Goal: Check status: Check status

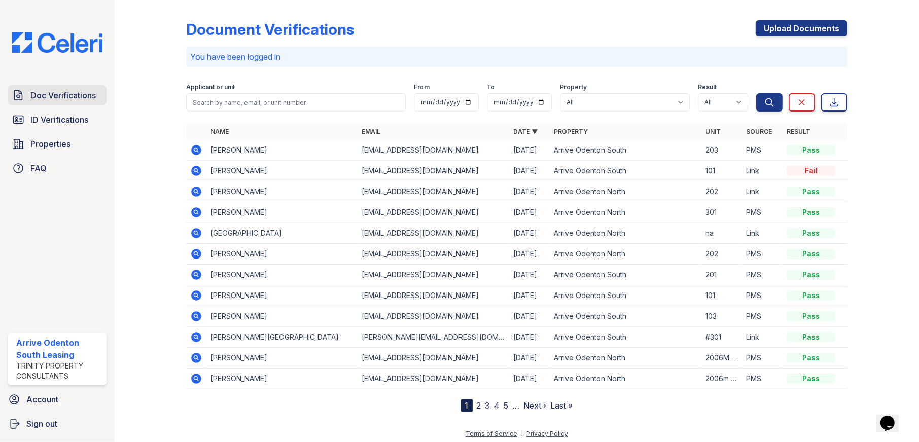
click at [61, 99] on span "Doc Verifications" at bounding box center [62, 95] width 65 height 12
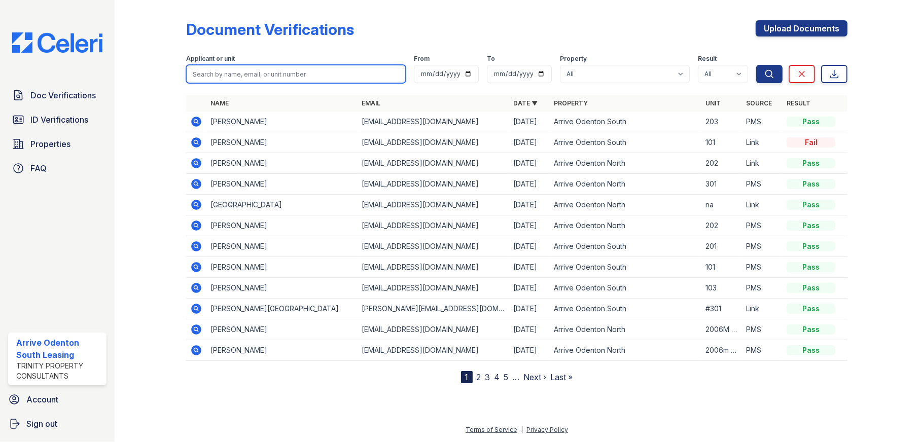
click at [313, 73] on input "search" at bounding box center [296, 74] width 220 height 18
type input "ebonie"
click at [756, 65] on button "Search" at bounding box center [769, 74] width 26 height 18
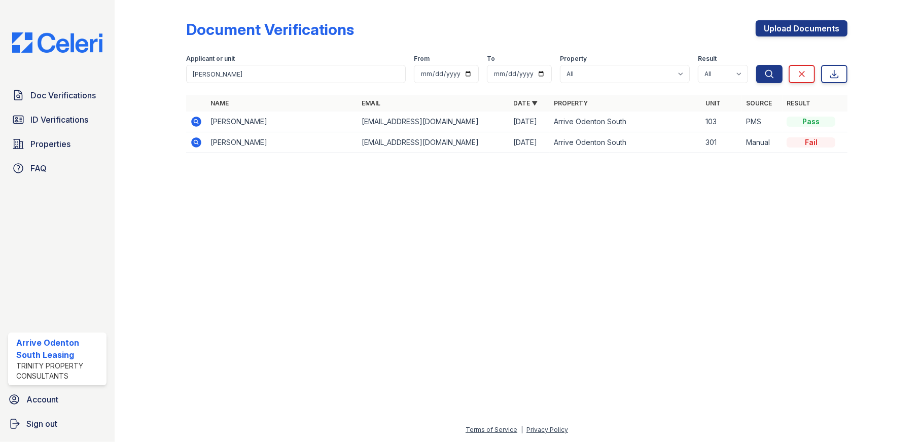
click at [195, 124] on icon at bounding box center [196, 122] width 10 height 10
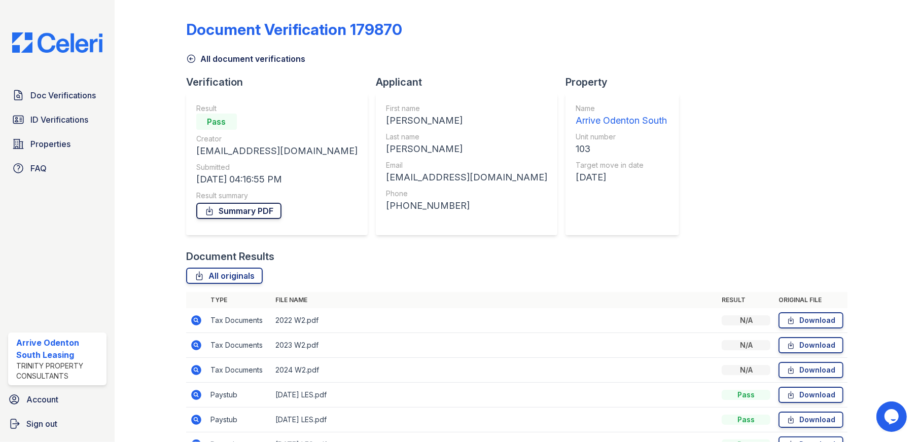
click at [263, 214] on link "Summary PDF" at bounding box center [238, 211] width 85 height 16
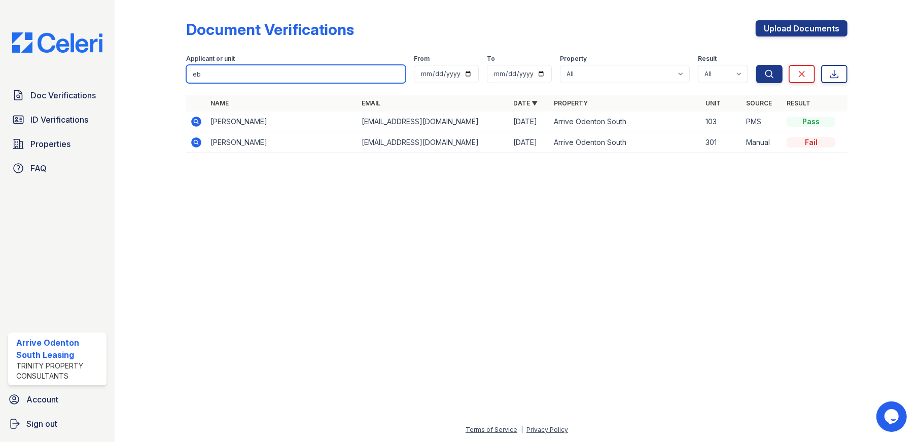
type input "e"
type input "ostby"
click at [756, 65] on button "Search" at bounding box center [769, 74] width 26 height 18
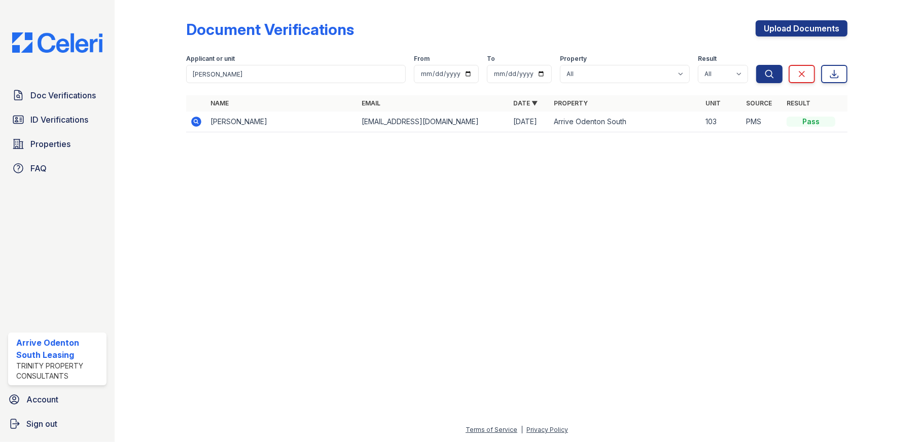
click at [194, 122] on icon at bounding box center [196, 122] width 12 height 12
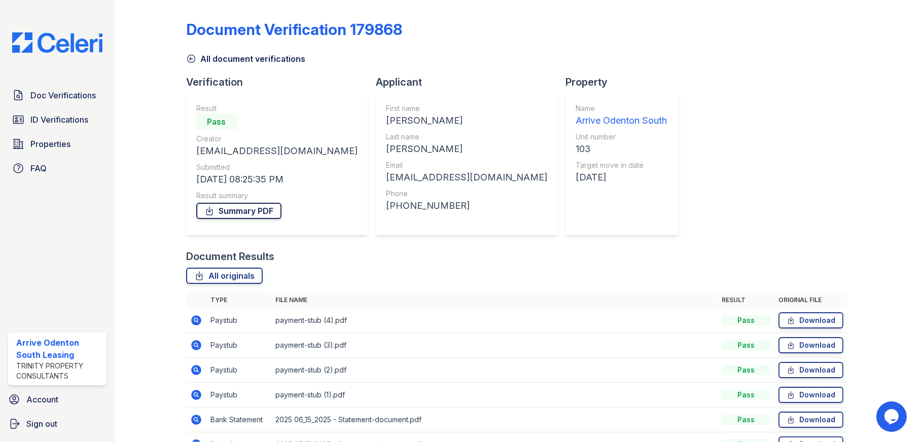
click at [257, 213] on link "Summary PDF" at bounding box center [238, 211] width 85 height 16
click at [72, 92] on span "Doc Verifications" at bounding box center [62, 95] width 65 height 12
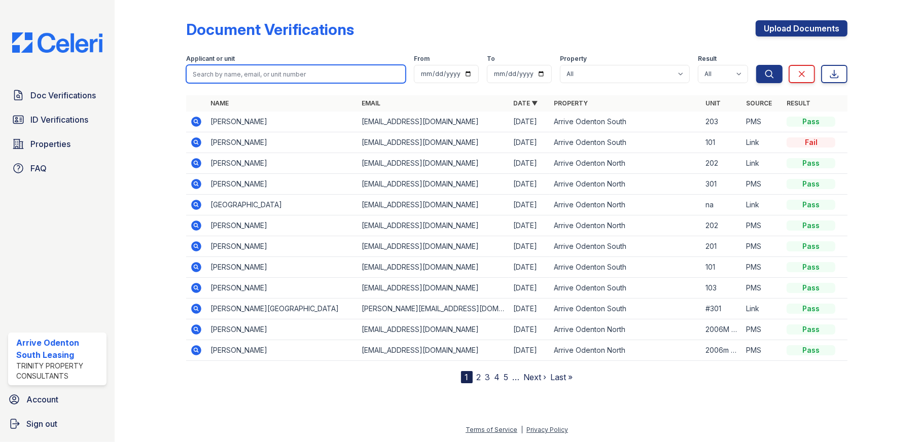
click at [293, 73] on input "search" at bounding box center [296, 74] width 220 height 18
type input "smith"
click at [756, 65] on button "Search" at bounding box center [769, 74] width 26 height 18
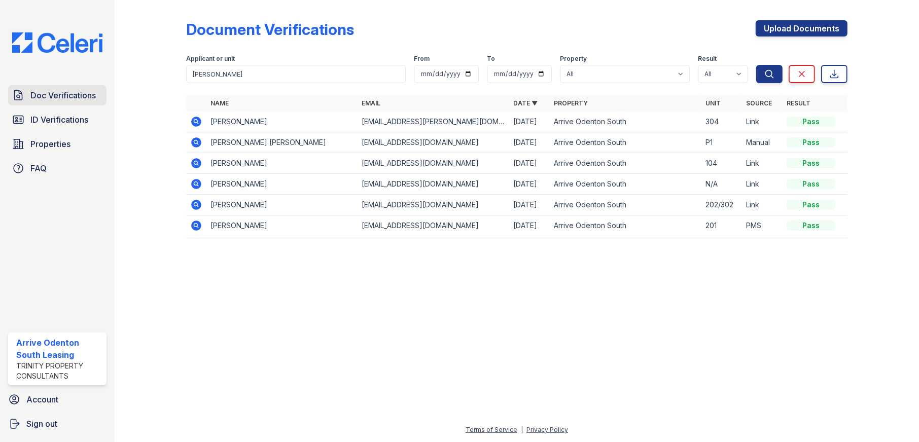
click at [71, 94] on span "Doc Verifications" at bounding box center [62, 95] width 65 height 12
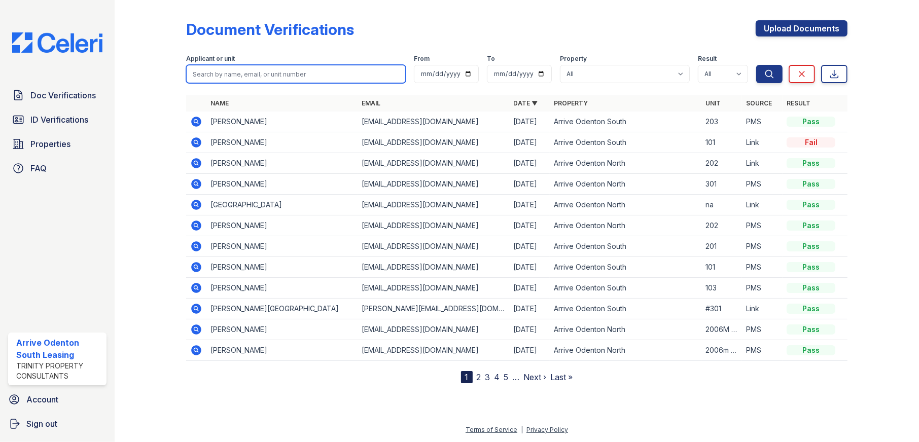
click at [245, 75] on input "search" at bounding box center [296, 74] width 220 height 18
type input "steven smith"
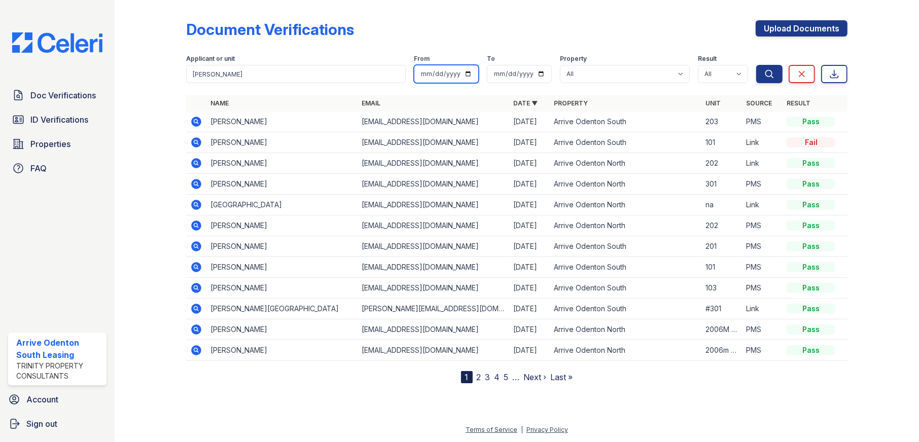
click at [756, 65] on button "Search" at bounding box center [769, 74] width 26 height 18
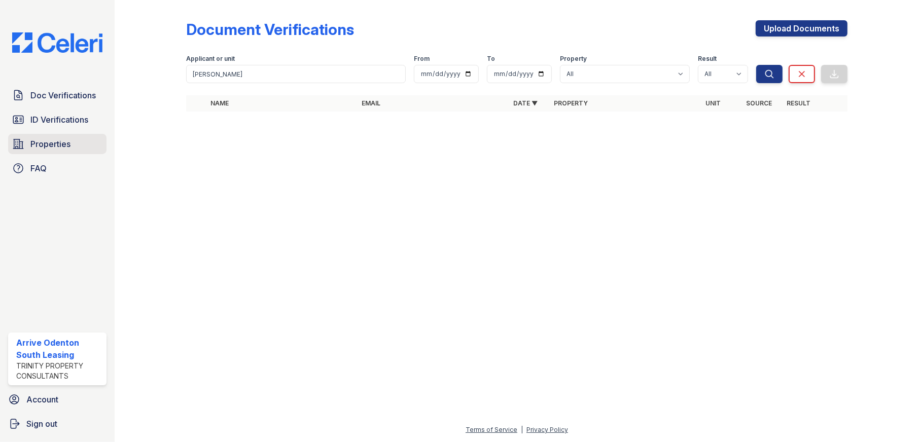
click at [43, 142] on span "Properties" at bounding box center [50, 144] width 40 height 12
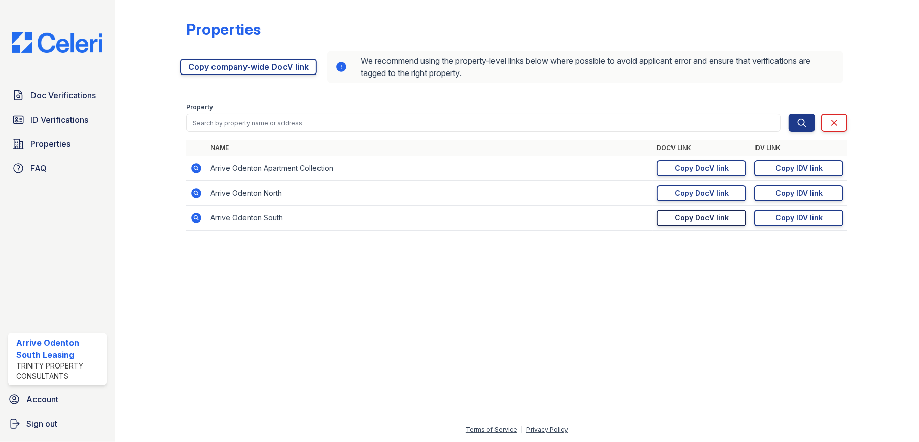
click at [706, 218] on div "Copy DocV link" at bounding box center [702, 218] width 54 height 10
click at [797, 215] on div "Copy IDV link" at bounding box center [799, 218] width 47 height 10
click at [81, 89] on span "Doc Verifications" at bounding box center [62, 95] width 65 height 12
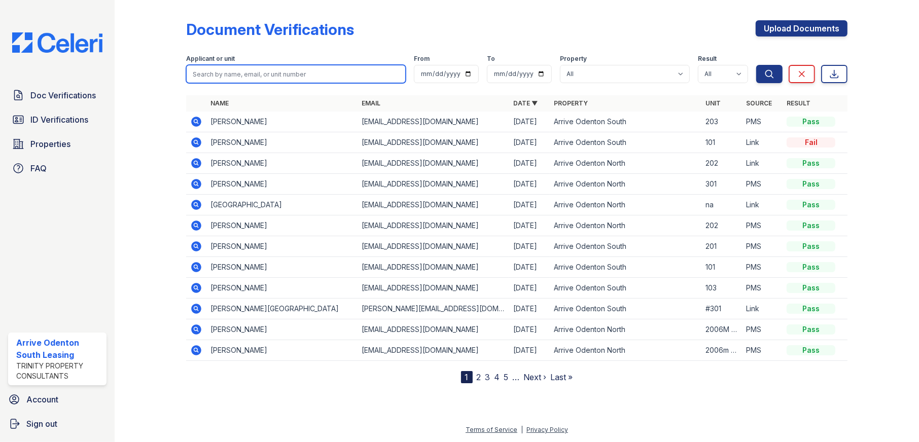
click at [316, 72] on input "search" at bounding box center [296, 74] width 220 height 18
type input "PETERS"
click at [756, 65] on button "Search" at bounding box center [769, 74] width 26 height 18
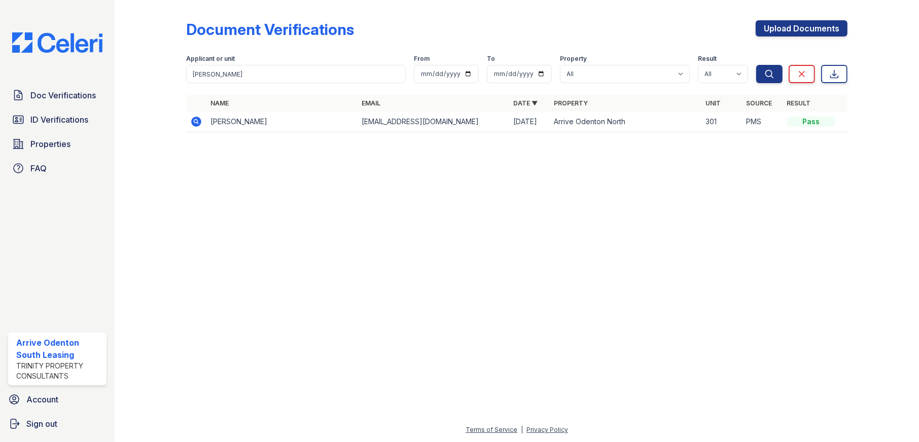
click at [192, 121] on icon at bounding box center [196, 122] width 10 height 10
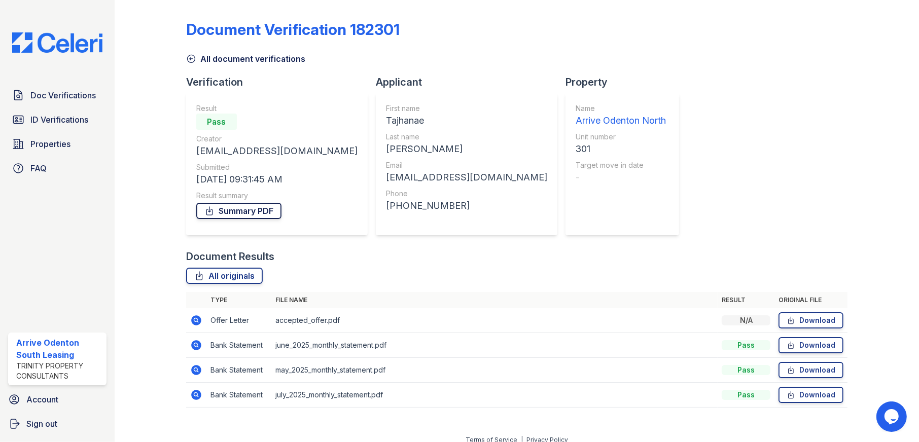
click at [244, 210] on link "Summary PDF" at bounding box center [238, 211] width 85 height 16
click at [196, 320] on icon at bounding box center [195, 320] width 3 height 3
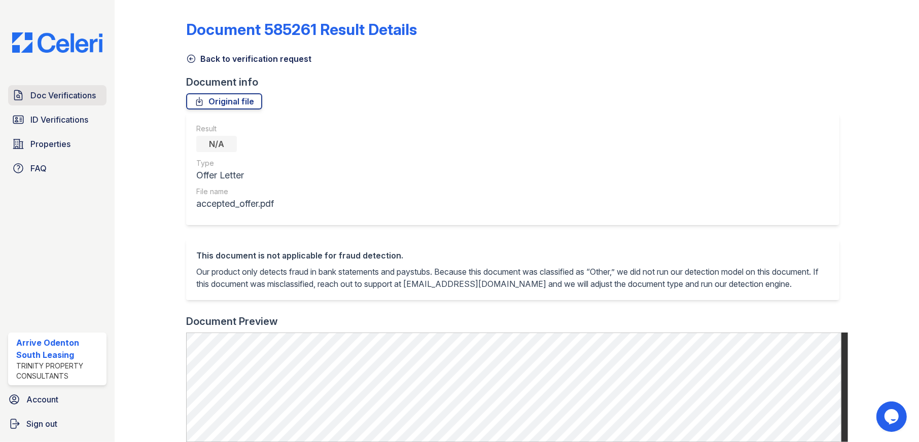
click at [52, 96] on span "Doc Verifications" at bounding box center [62, 95] width 65 height 12
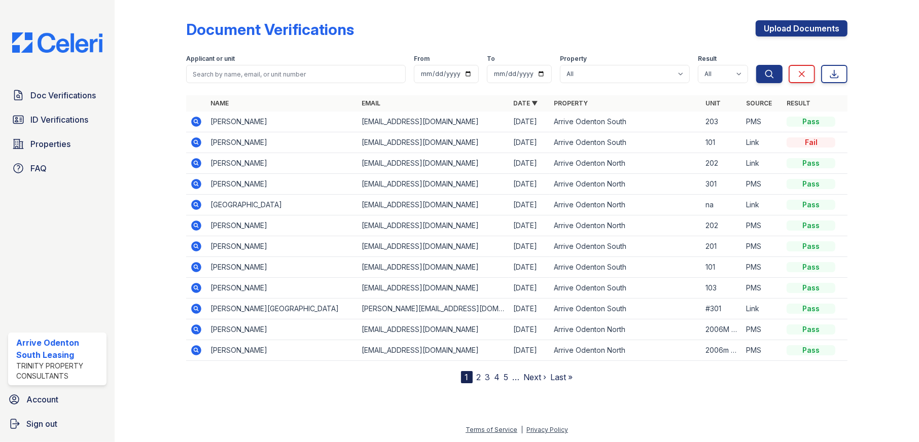
click at [195, 162] on icon at bounding box center [195, 162] width 3 height 3
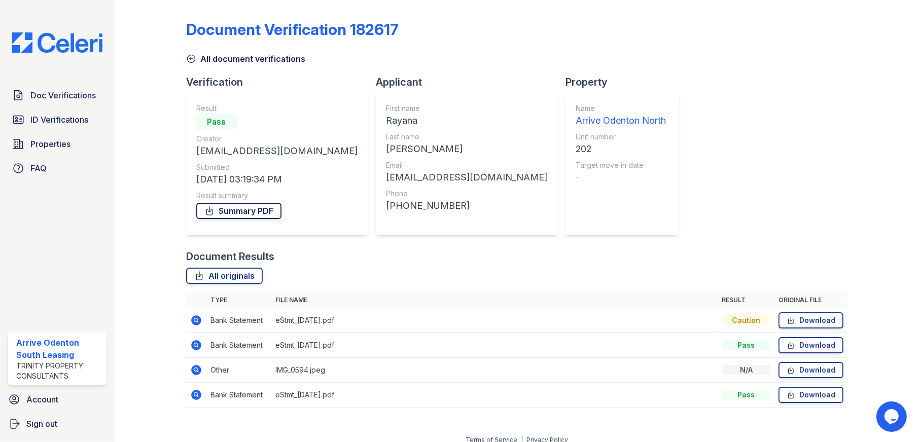
click at [243, 209] on link "Summary PDF" at bounding box center [238, 211] width 85 height 16
click at [197, 321] on icon at bounding box center [196, 321] width 10 height 10
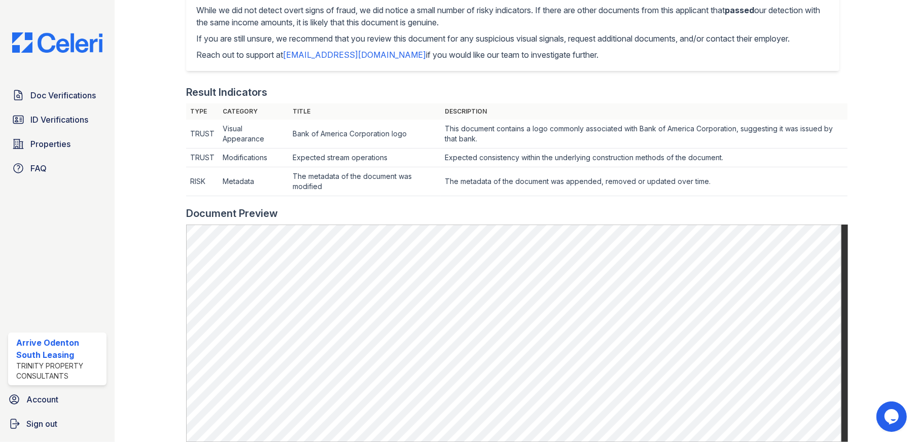
scroll to position [304, 0]
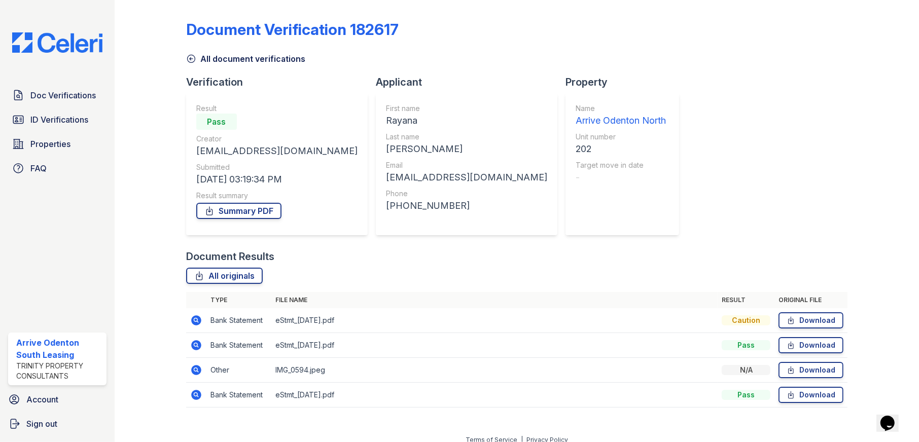
click at [194, 368] on icon at bounding box center [195, 369] width 3 height 3
click at [194, 346] on icon at bounding box center [196, 345] width 10 height 10
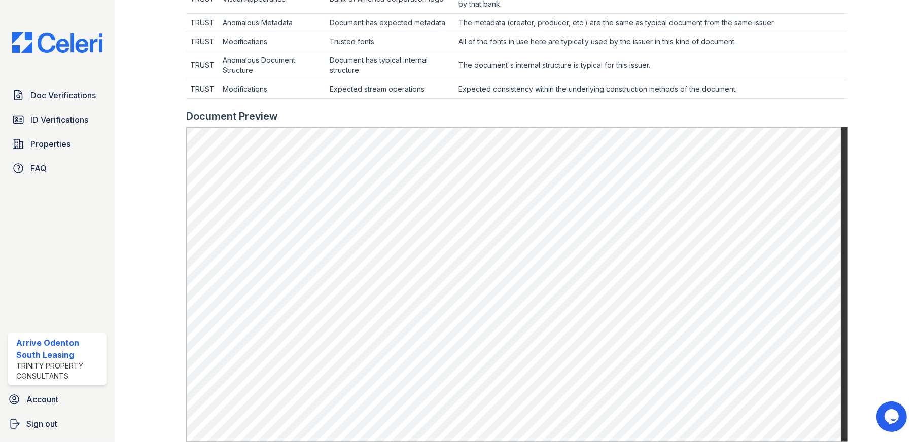
scroll to position [406, 0]
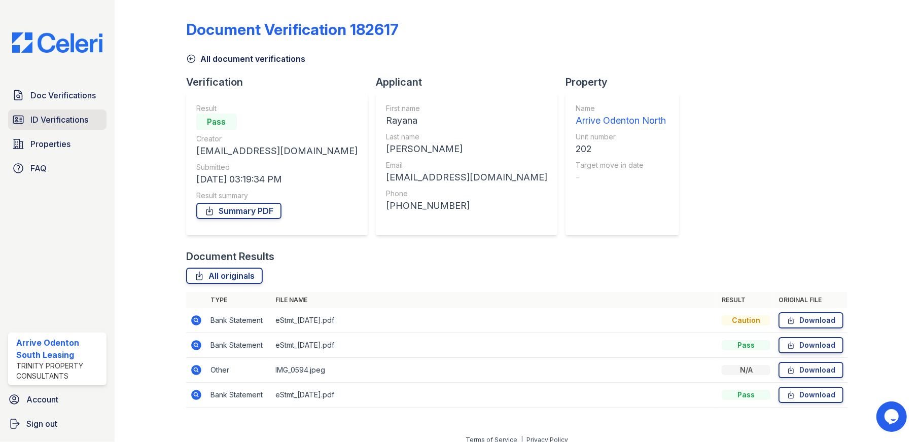
click at [66, 119] on span "ID Verifications" at bounding box center [59, 120] width 58 height 12
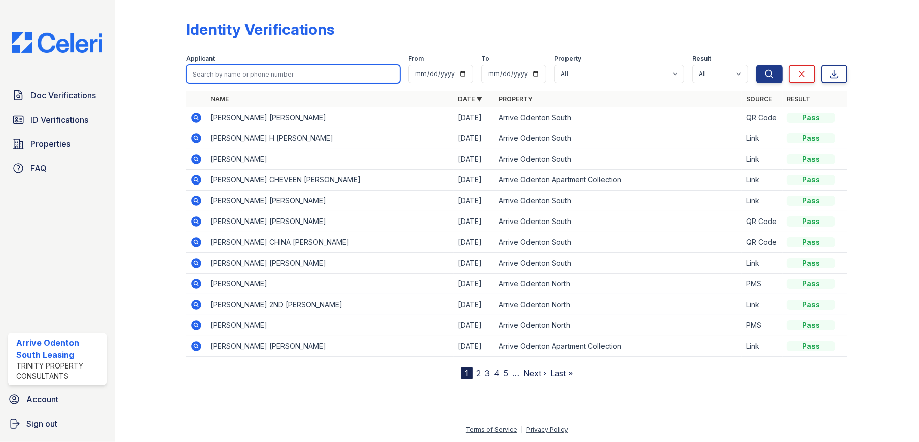
click at [281, 75] on input "search" at bounding box center [293, 74] width 215 height 18
type input "[PERSON_NAME]"
click at [756, 65] on button "Search" at bounding box center [769, 74] width 26 height 18
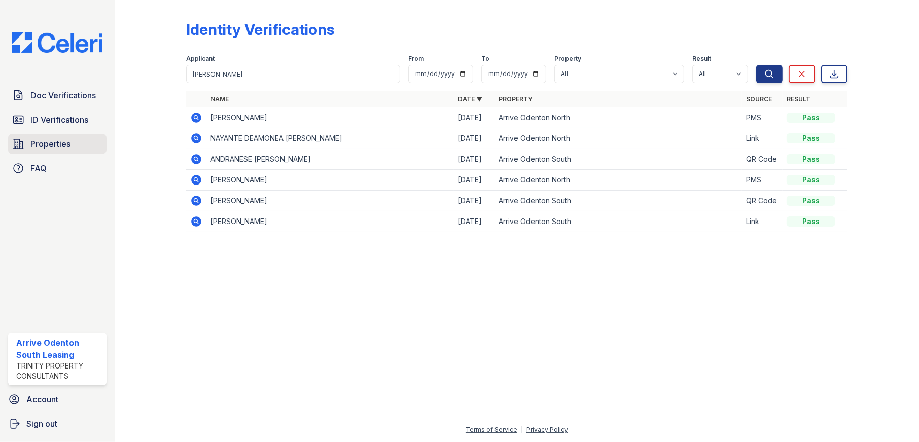
click at [58, 144] on span "Properties" at bounding box center [50, 144] width 40 height 12
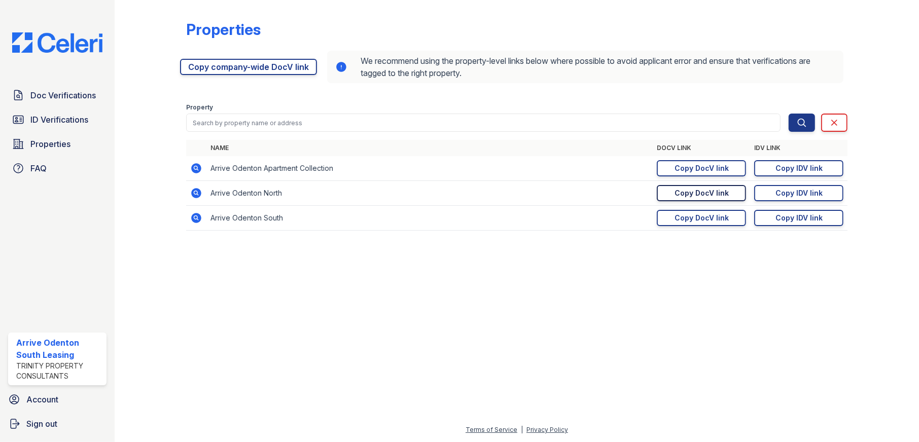
click at [710, 192] on div "Copy DocV link" at bounding box center [702, 193] width 54 height 10
